Goal: Task Accomplishment & Management: Manage account settings

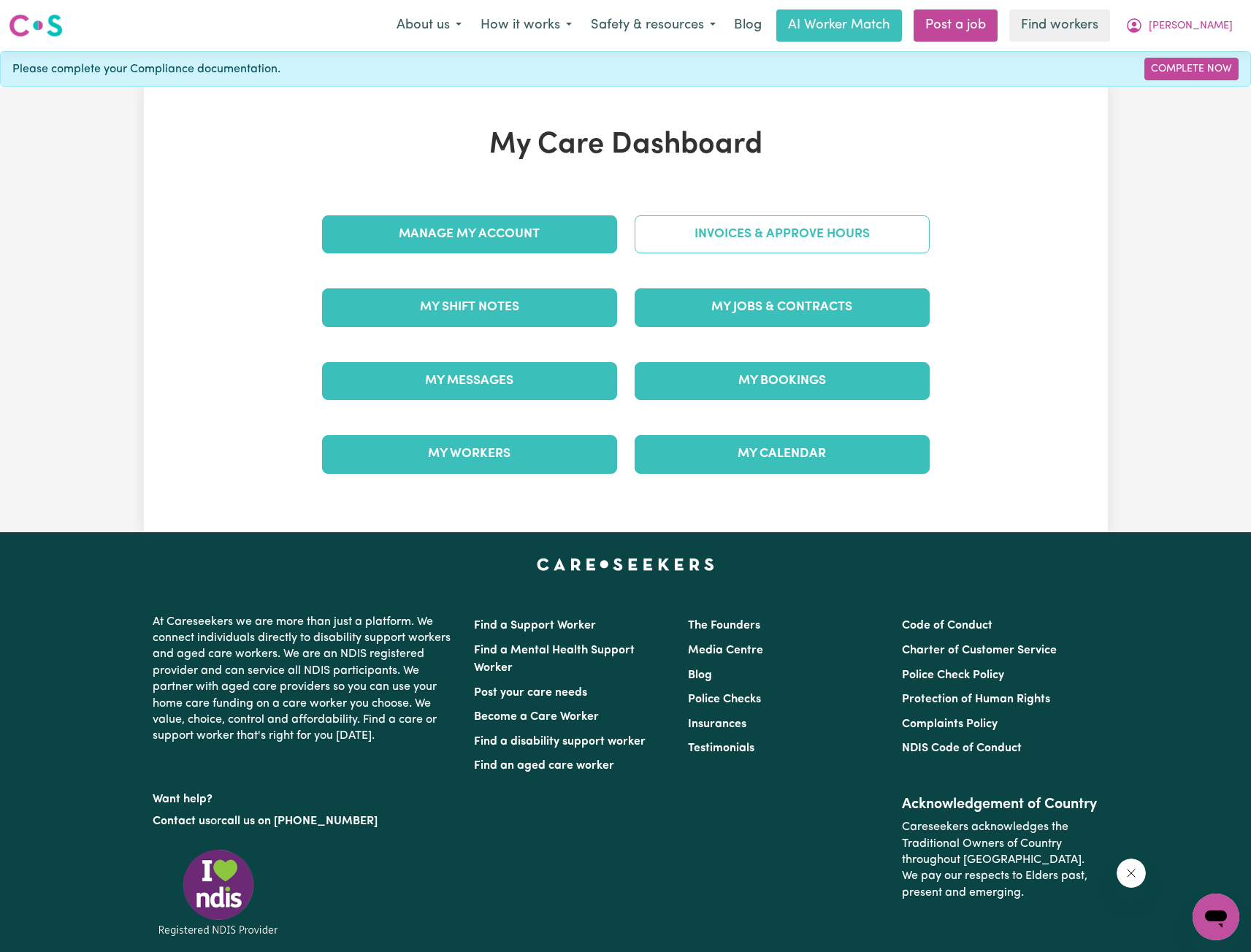
click at [769, 244] on link "Invoices & Approve Hours" at bounding box center [781, 234] width 295 height 38
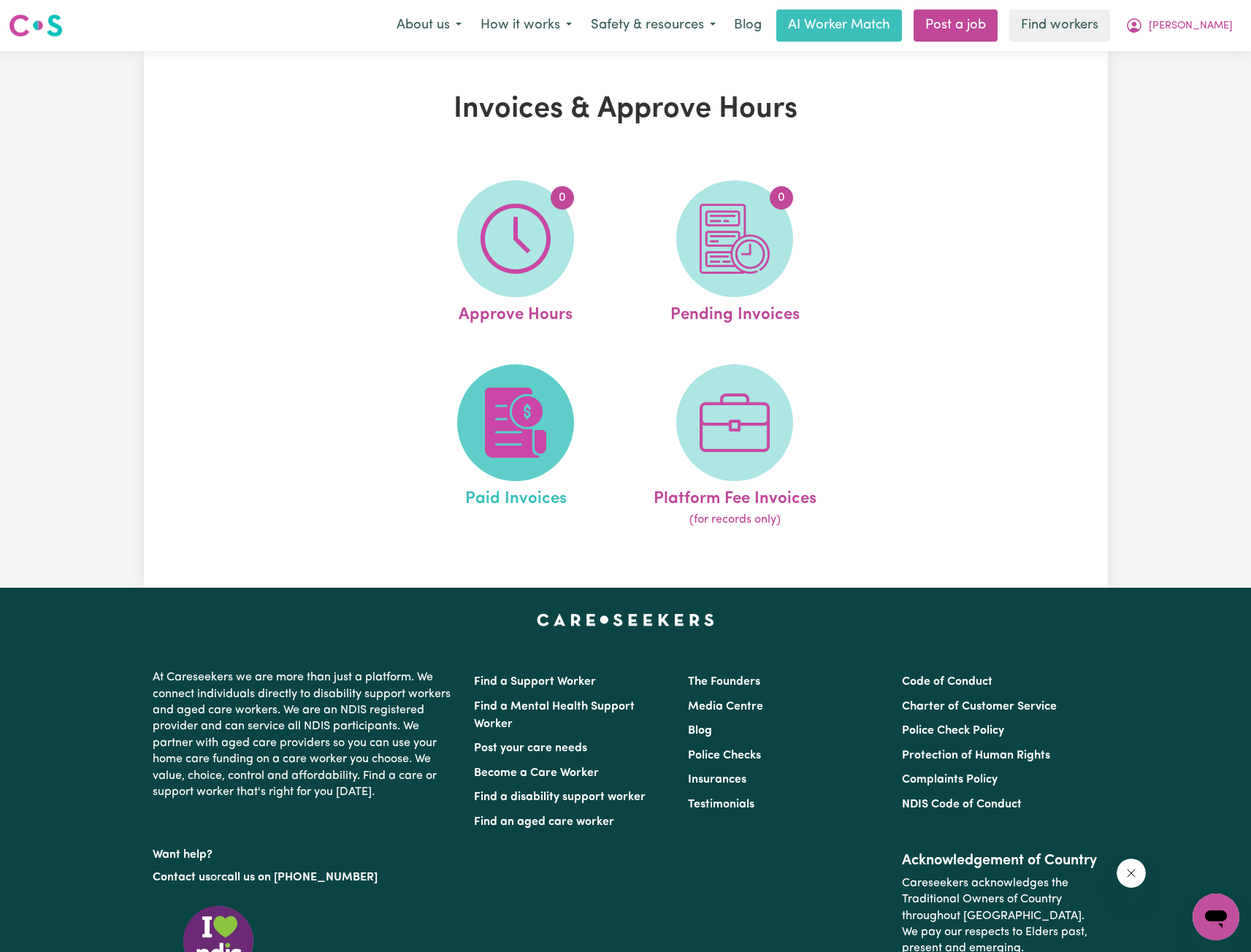
click at [531, 394] on img at bounding box center [516, 422] width 70 height 70
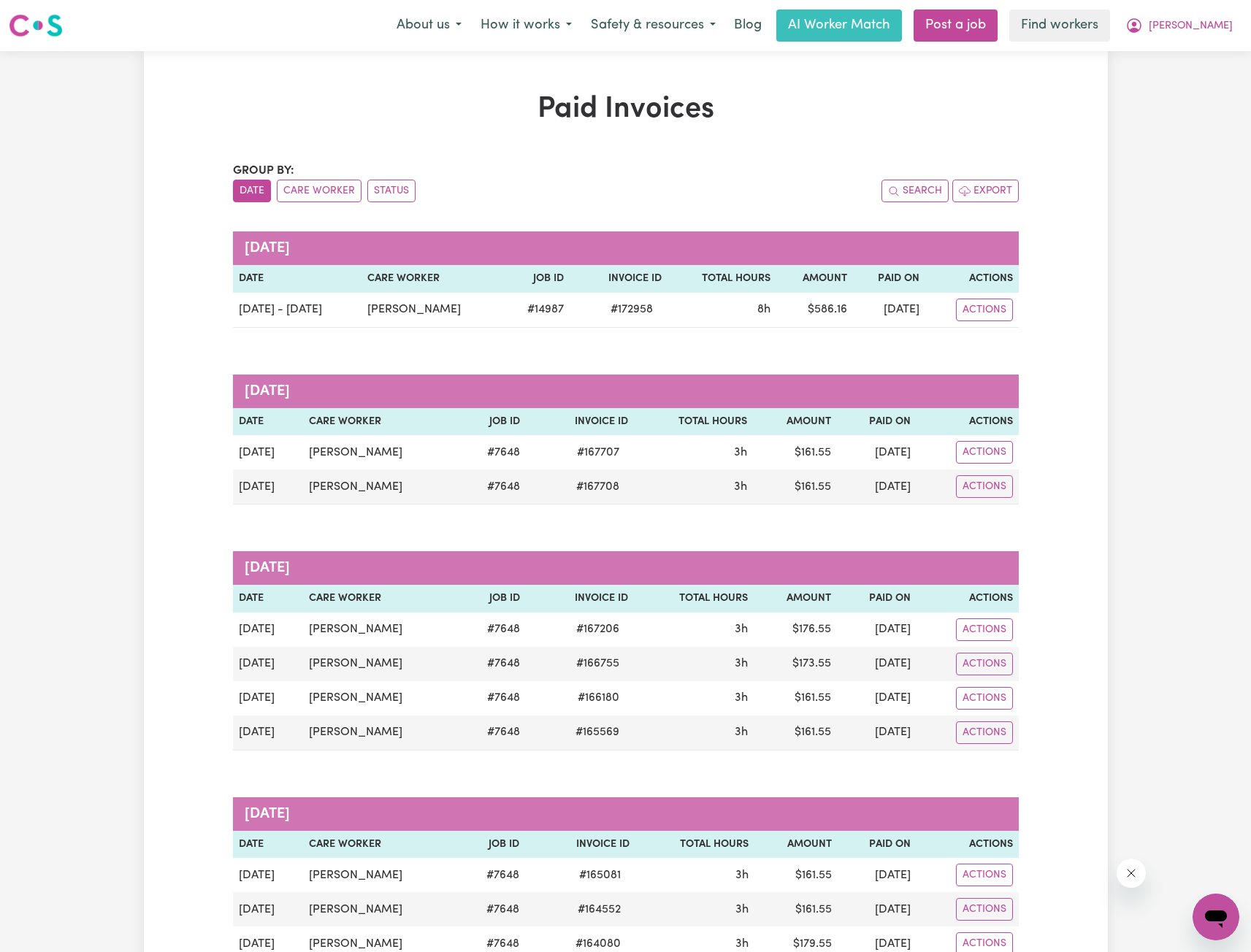
click at [1220, 41] on div "About us How it works Safety & resources Blog AI Worker Match Post a job Find w…" at bounding box center [815, 25] width 855 height 32
click at [1202, 35] on button "[PERSON_NAME]" at bounding box center [1179, 25] width 126 height 30
click at [1180, 75] on link "Logout" at bounding box center [1183, 84] width 115 height 28
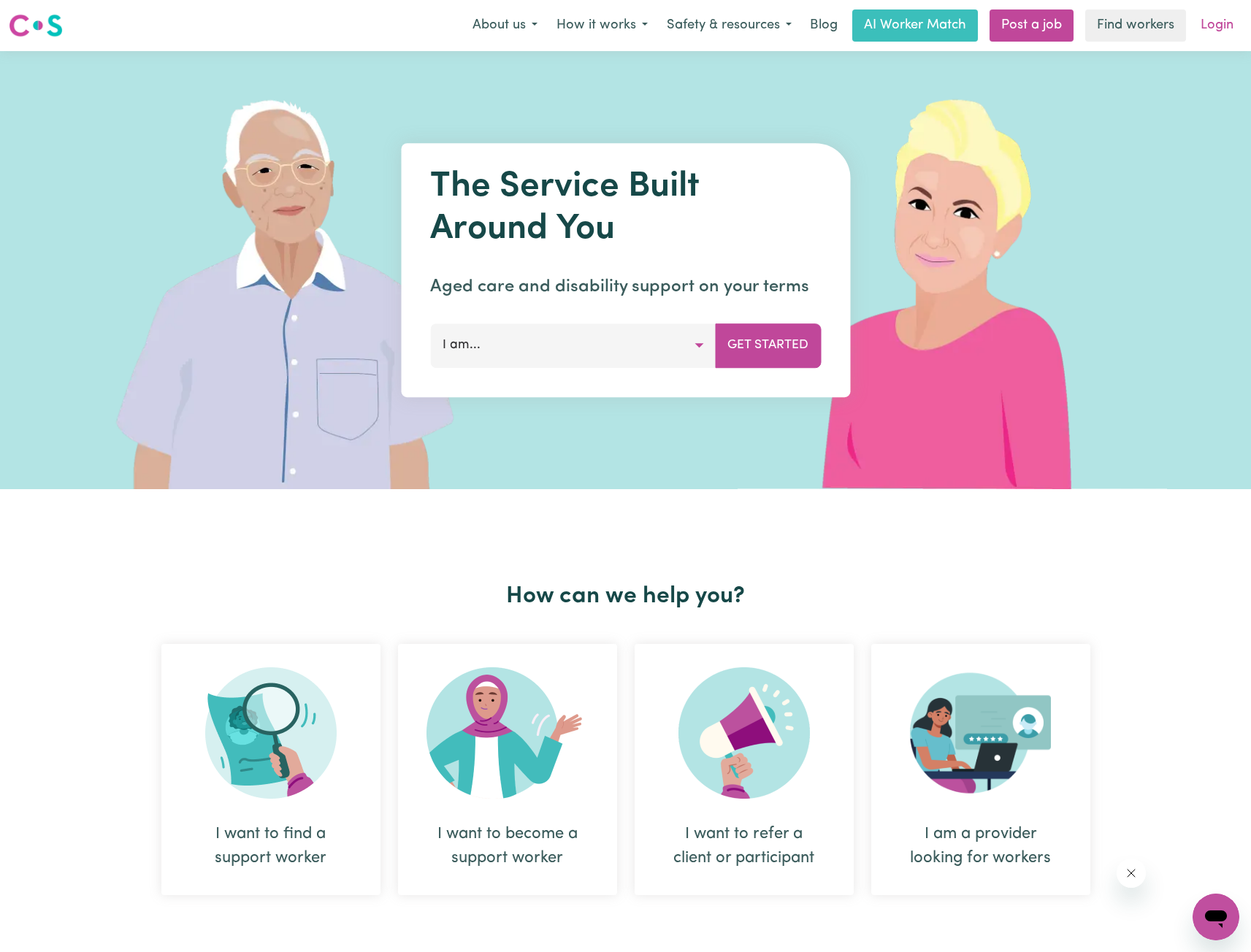
click at [1199, 38] on link "Login" at bounding box center [1217, 25] width 51 height 32
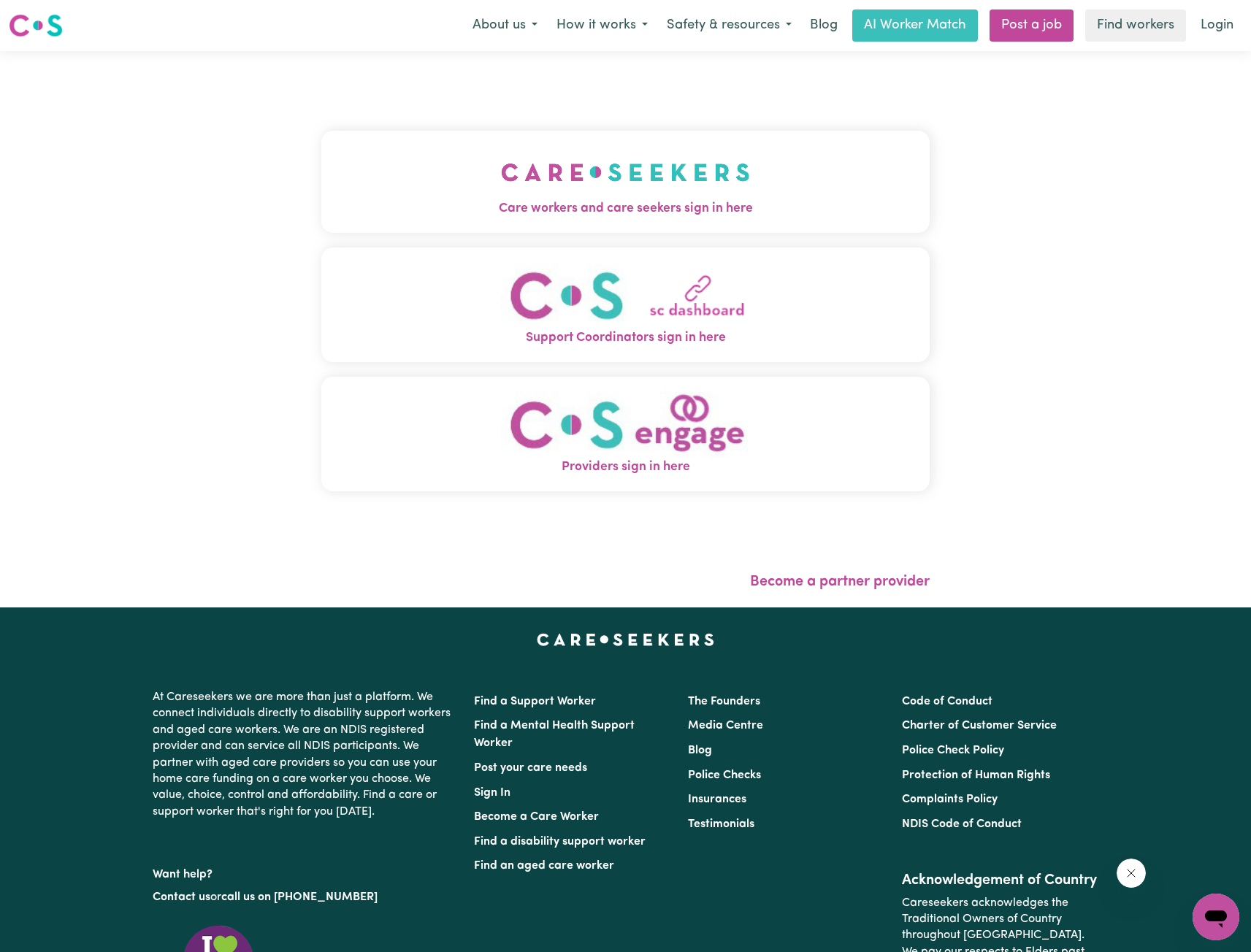
click at [592, 157] on button "Care workers and care seekers sign in here" at bounding box center [626, 181] width 608 height 102
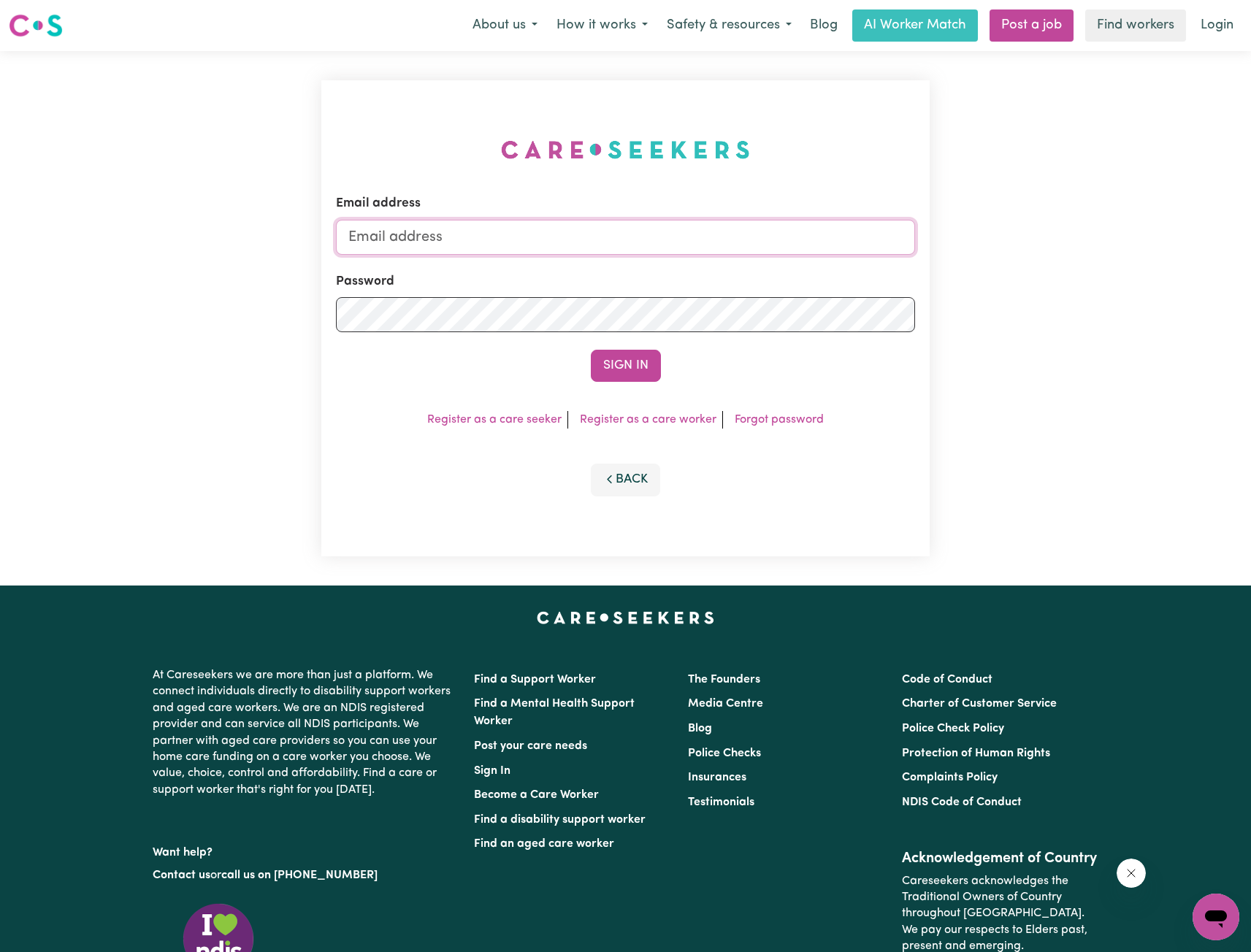
click at [592, 232] on input "Email address" at bounding box center [626, 237] width 579 height 35
drag, startPoint x: 426, startPoint y: 234, endPoint x: 672, endPoint y: 281, distance: 250.4
click at [657, 265] on form "Email address [EMAIL_ADDRESS][PERSON_NAME][DOMAIN_NAME] Password Sign In" at bounding box center [626, 287] width 579 height 187
type input "[EMAIL_ADDRESS][DOMAIN_NAME]"
click at [641, 364] on button "Sign In" at bounding box center [626, 365] width 70 height 32
